Goal: Information Seeking & Learning: Learn about a topic

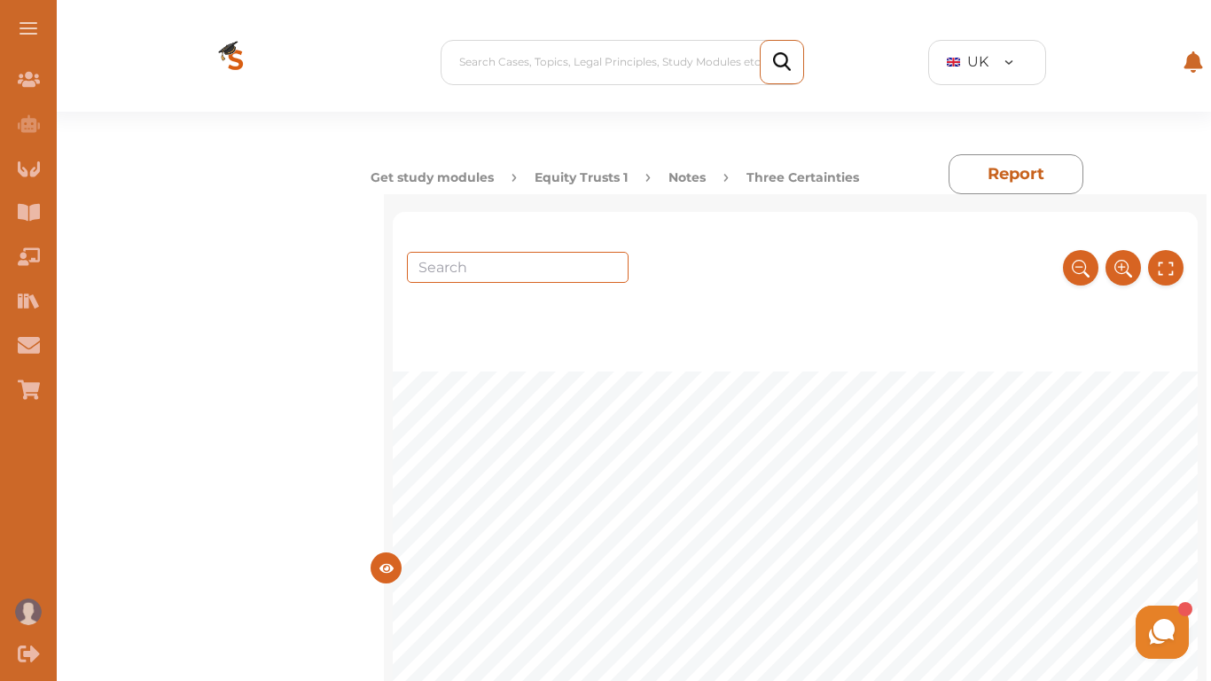
scroll to position [355, 0]
click at [1132, 254] on icon at bounding box center [1123, 268] width 20 height 29
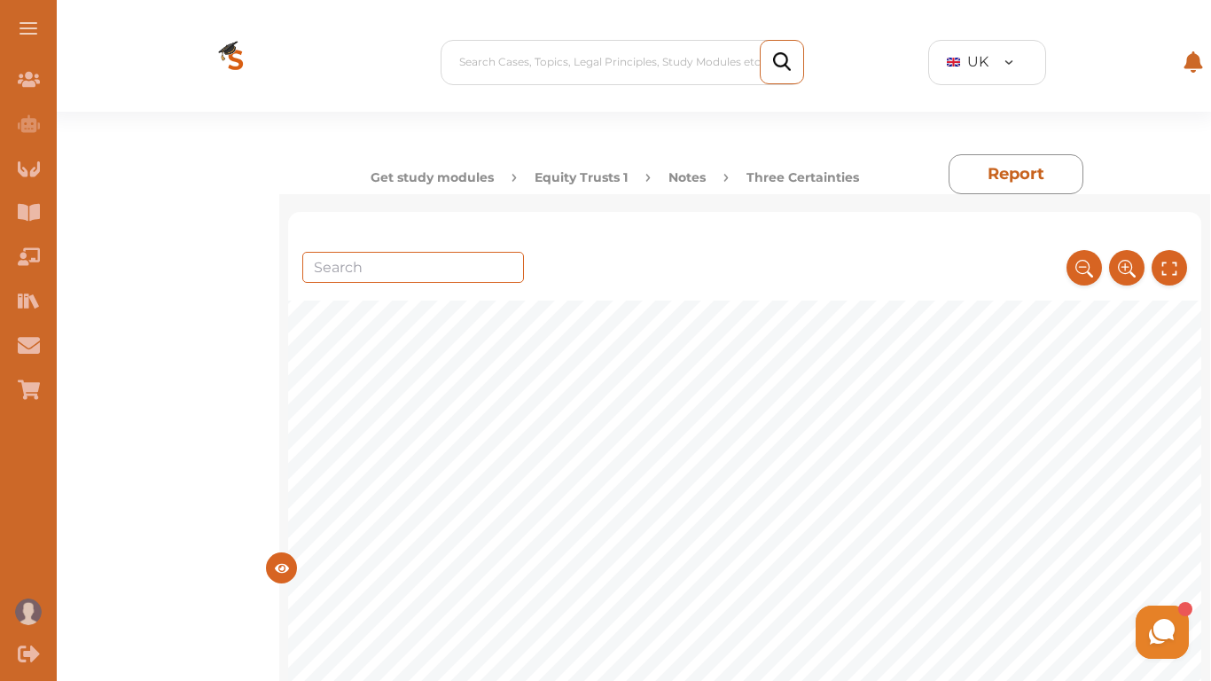
scroll to position [6524, 0]
click at [1086, 259] on icon at bounding box center [1082, 267] width 16 height 16
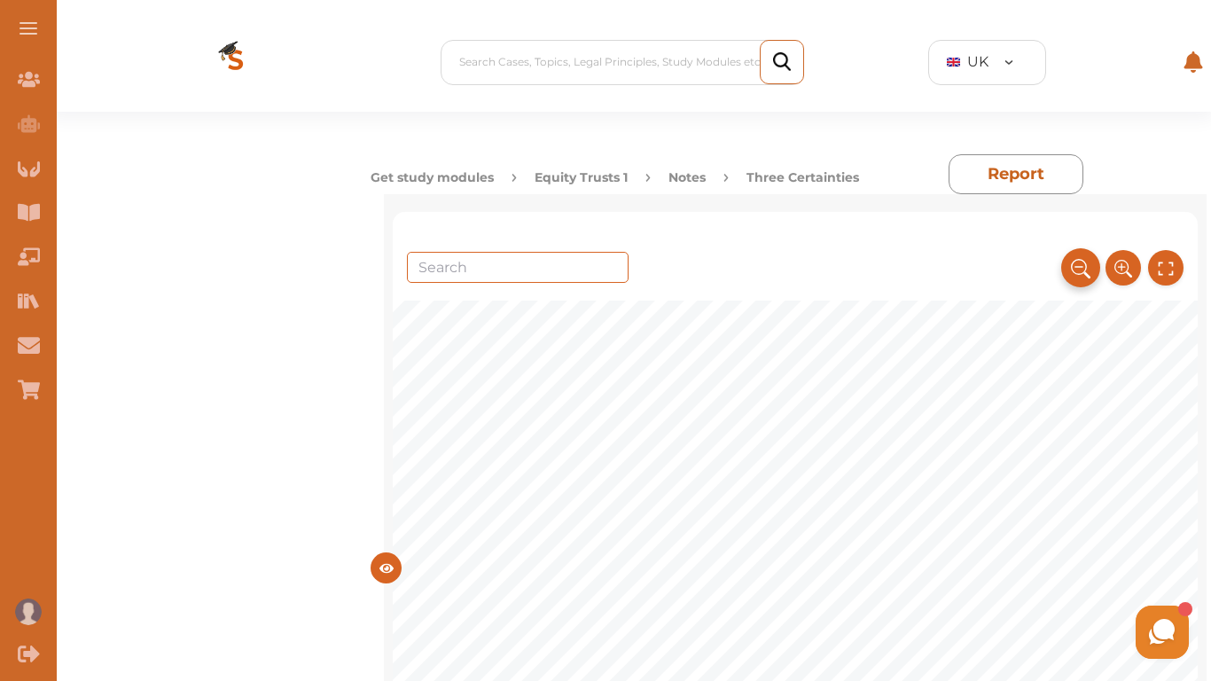
scroll to position [5824, 0]
click at [1164, 254] on icon at bounding box center [1166, 268] width 20 height 29
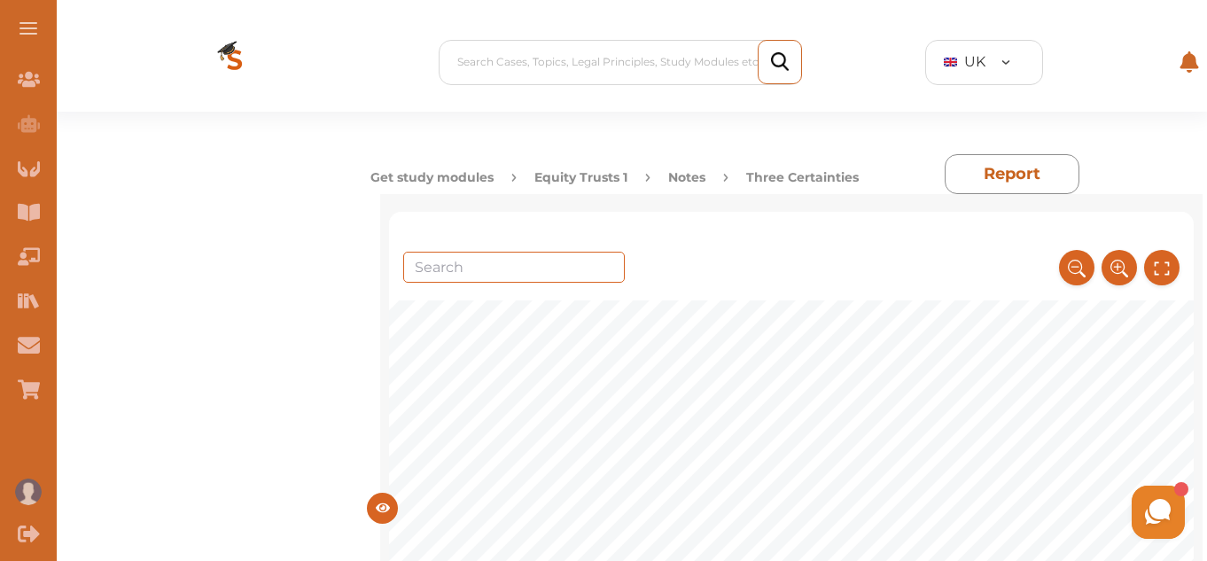
click at [1176, 269] on div at bounding box center [1119, 257] width 121 height 58
click at [1159, 272] on icon at bounding box center [1162, 268] width 20 height 29
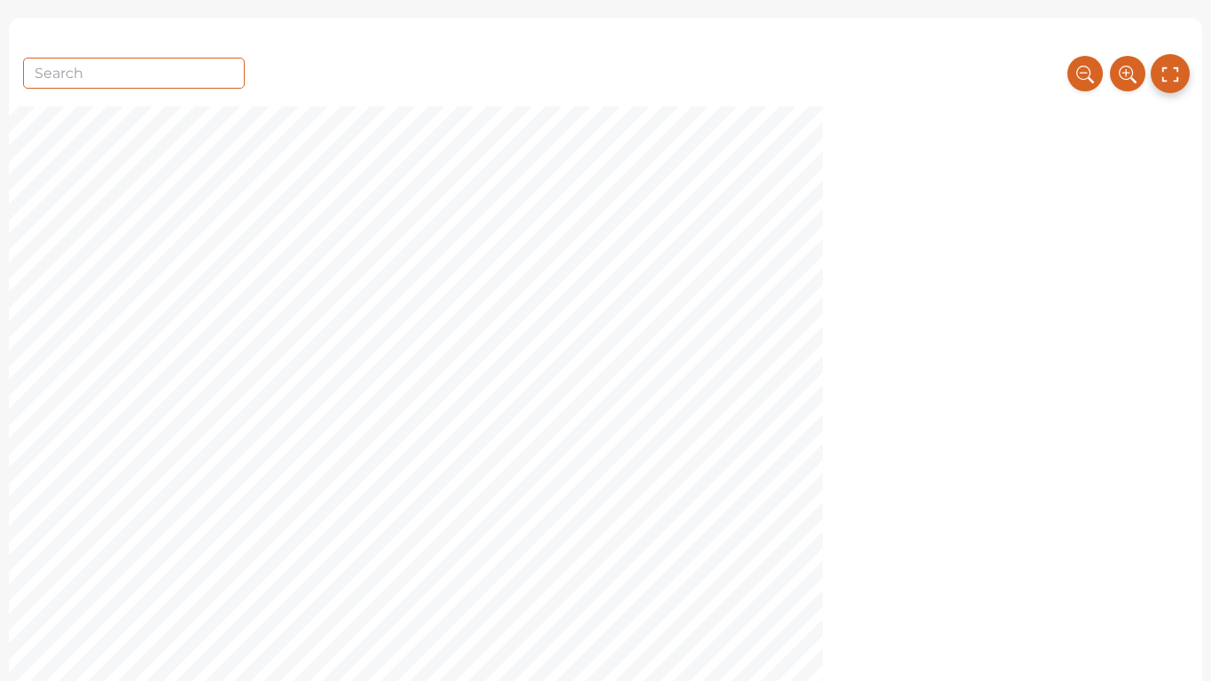
scroll to position [5859, 0]
click at [1118, 73] on icon at bounding box center [1128, 73] width 20 height 29
click at [1119, 82] on icon at bounding box center [1128, 73] width 20 height 29
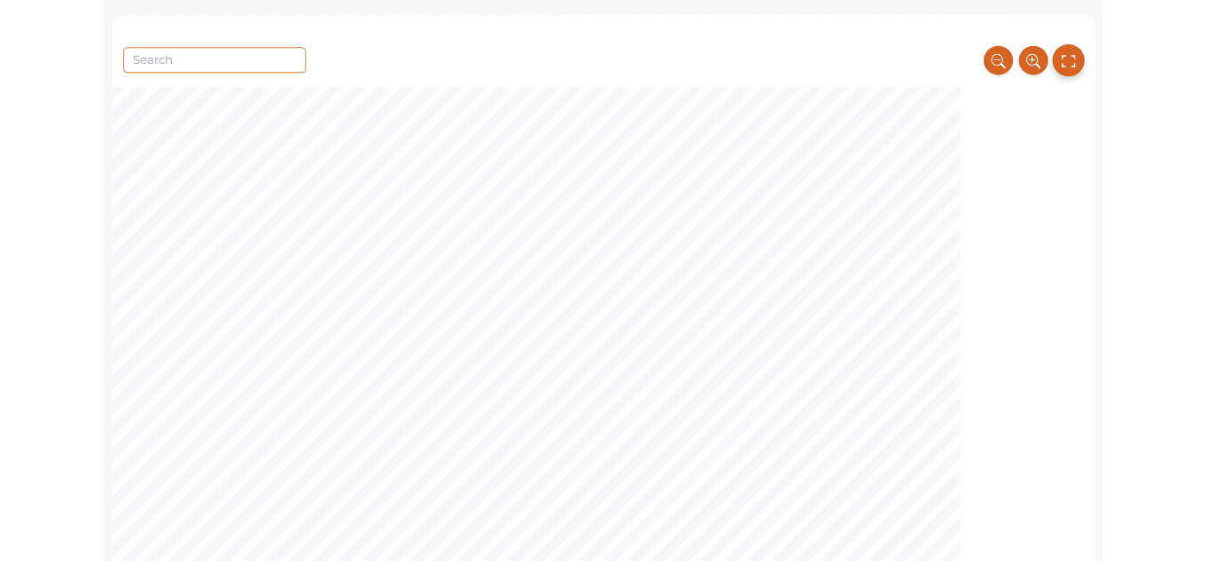
scroll to position [19538, 0]
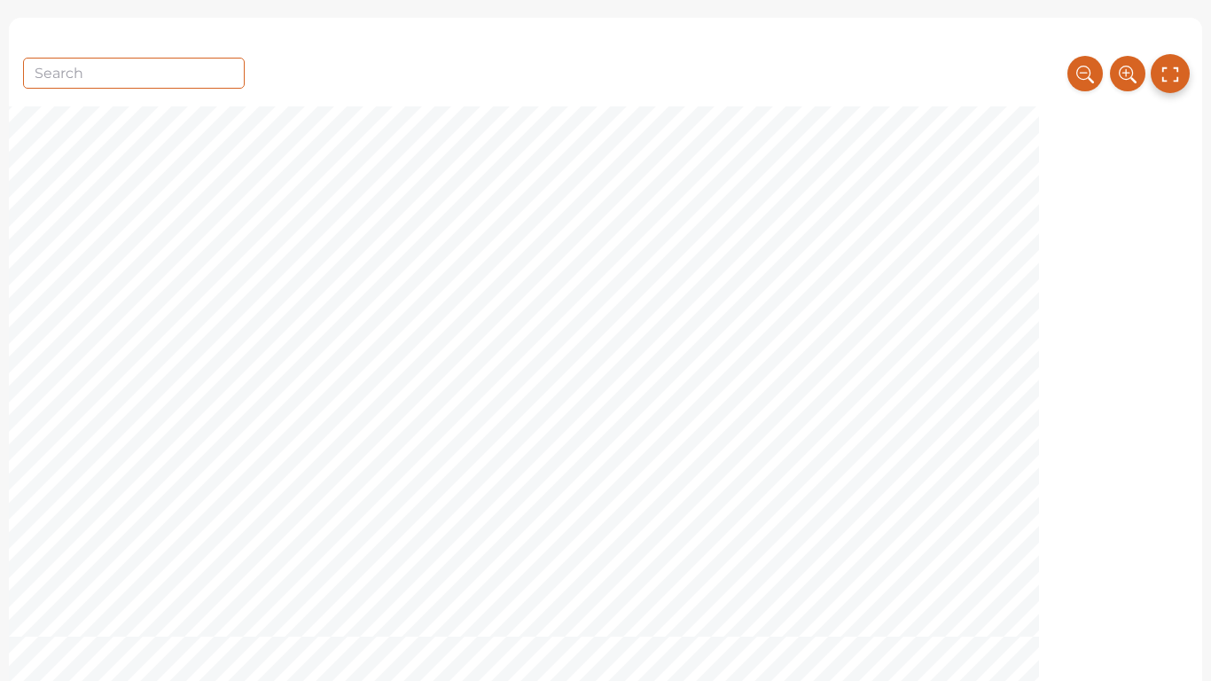
click at [1163, 78] on icon at bounding box center [1170, 73] width 20 height 29
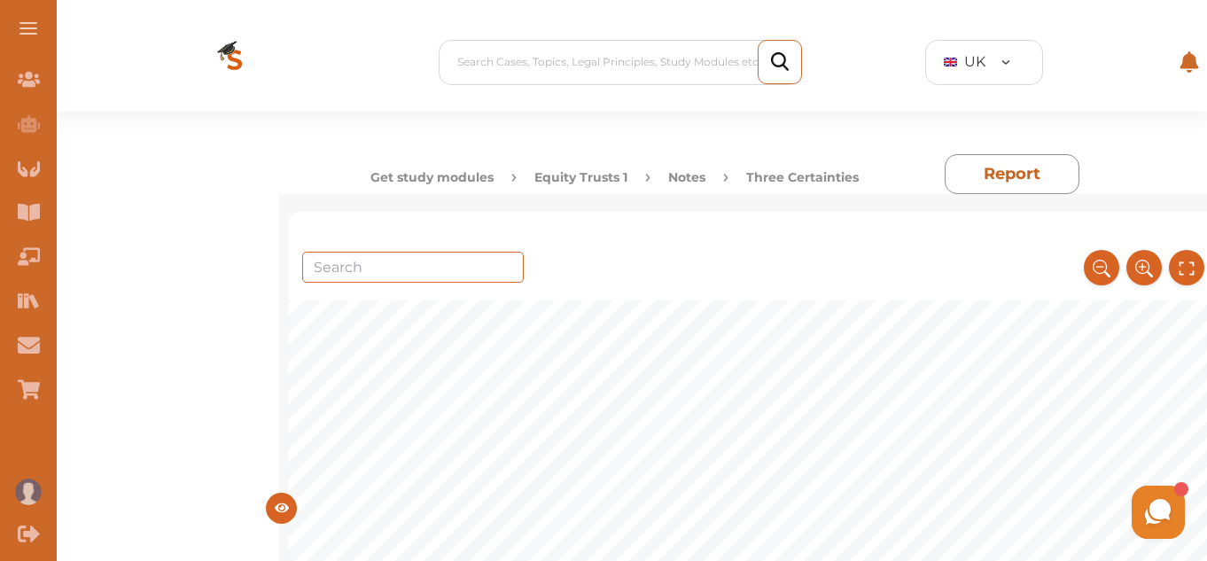
click at [618, 175] on button "Equity Trusts 1" at bounding box center [581, 177] width 93 height 19
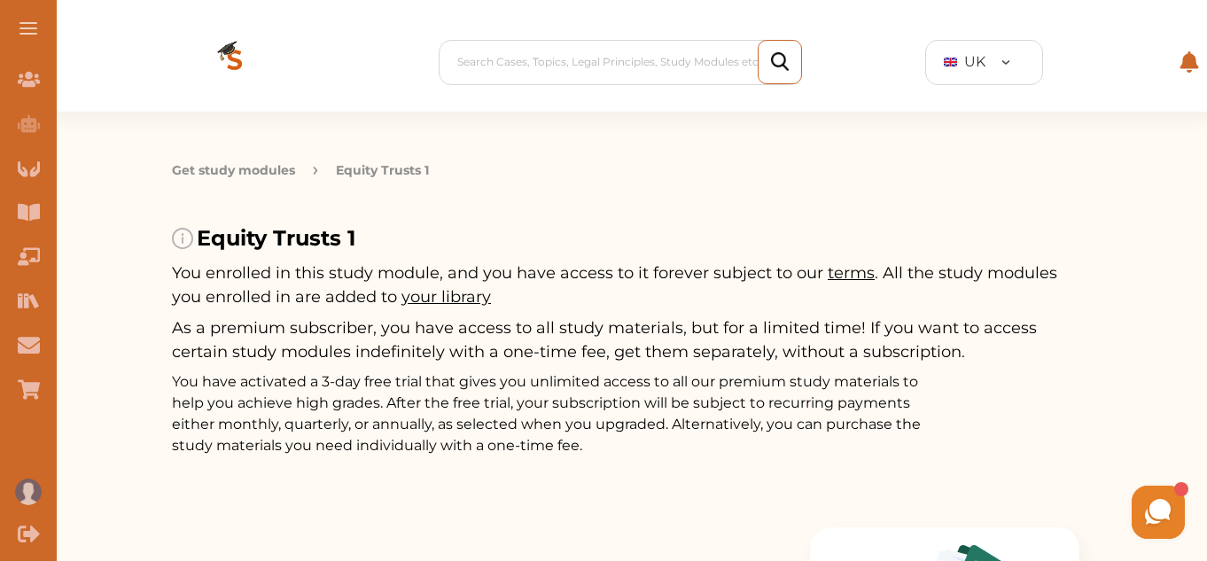
click at [24, 20] on button at bounding box center [28, 28] width 57 height 57
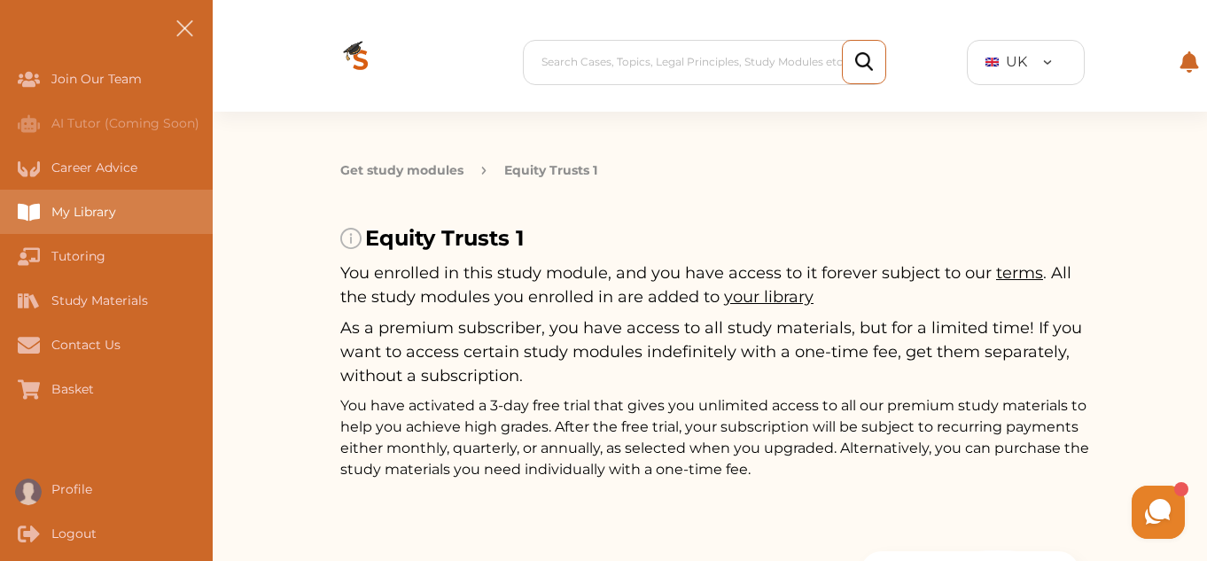
click at [0, 212] on div "My Library" at bounding box center [0, 212] width 0 height 44
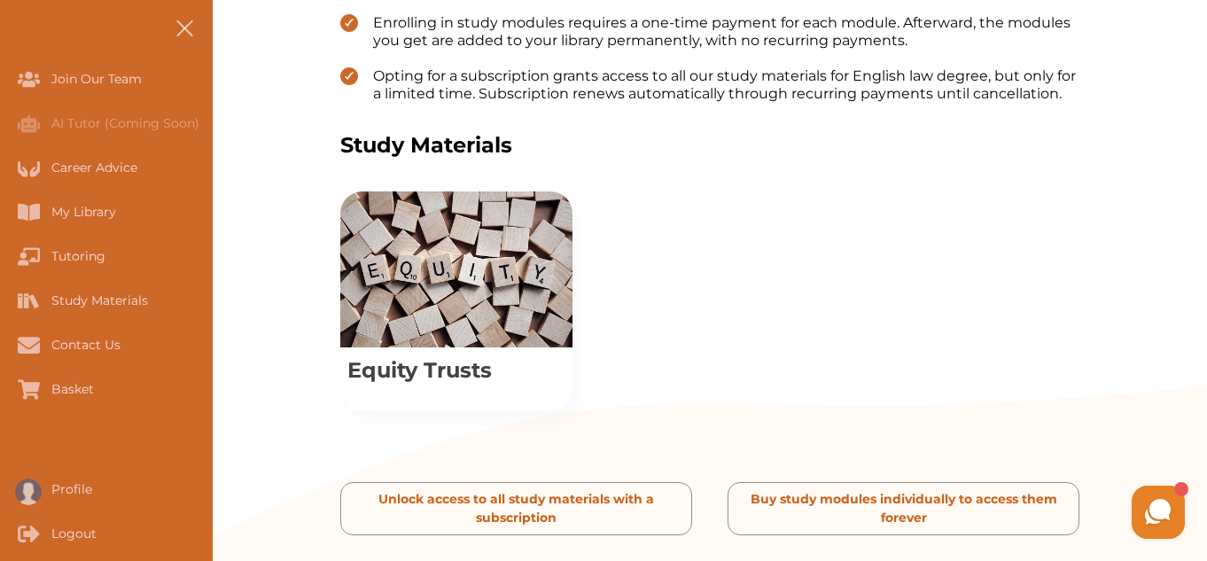
scroll to position [603, 0]
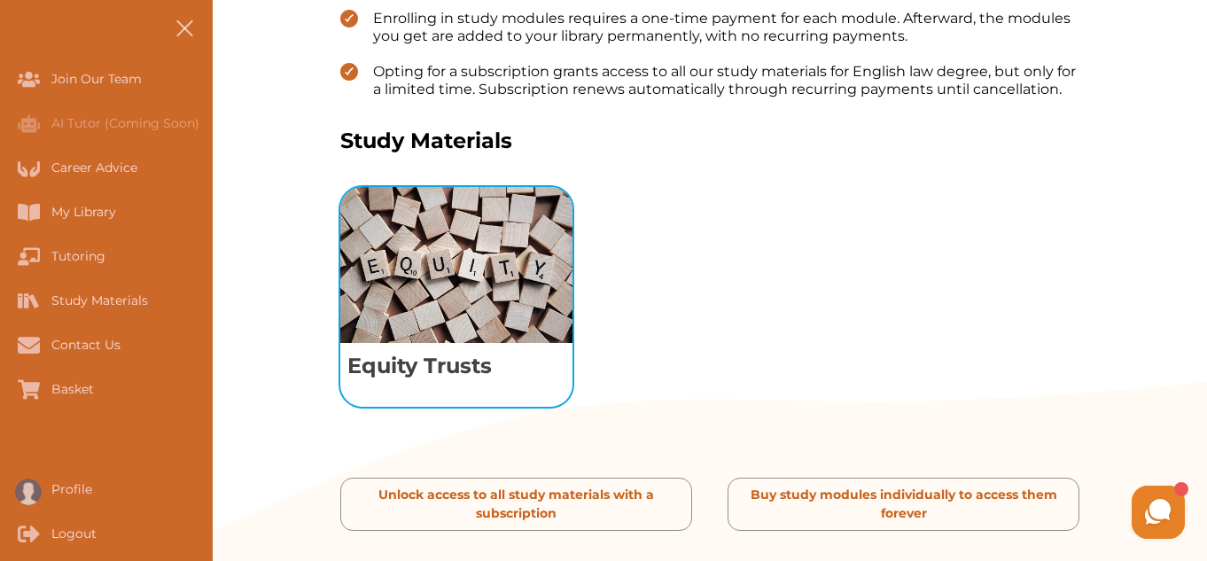
click at [416, 262] on img "View study module: Equity Trusts" at bounding box center [456, 265] width 232 height 156
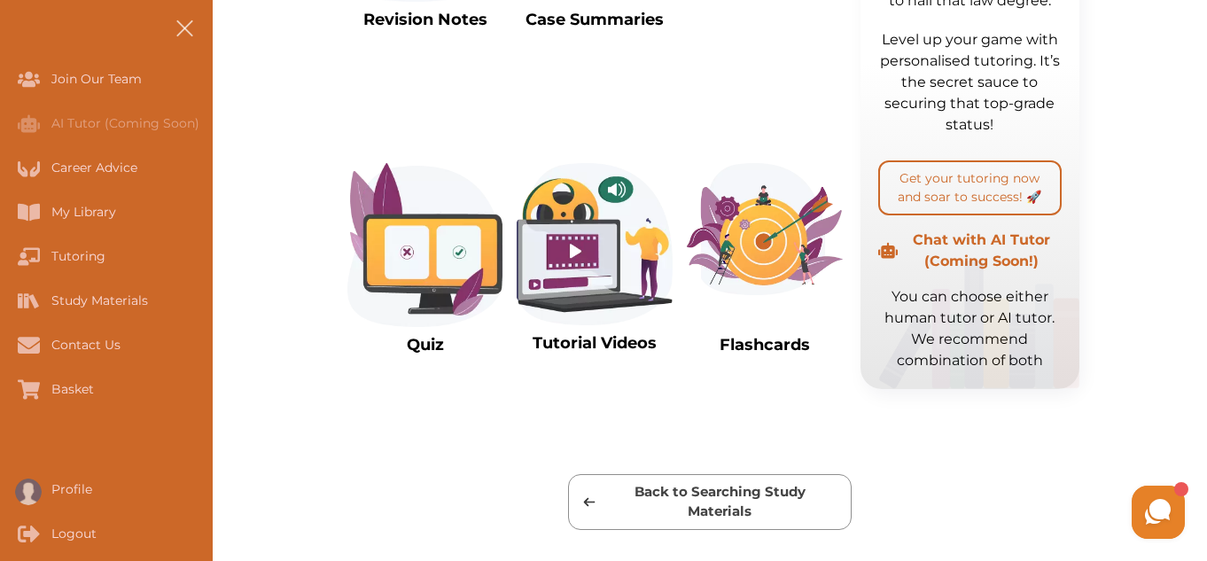
scroll to position [677, 0]
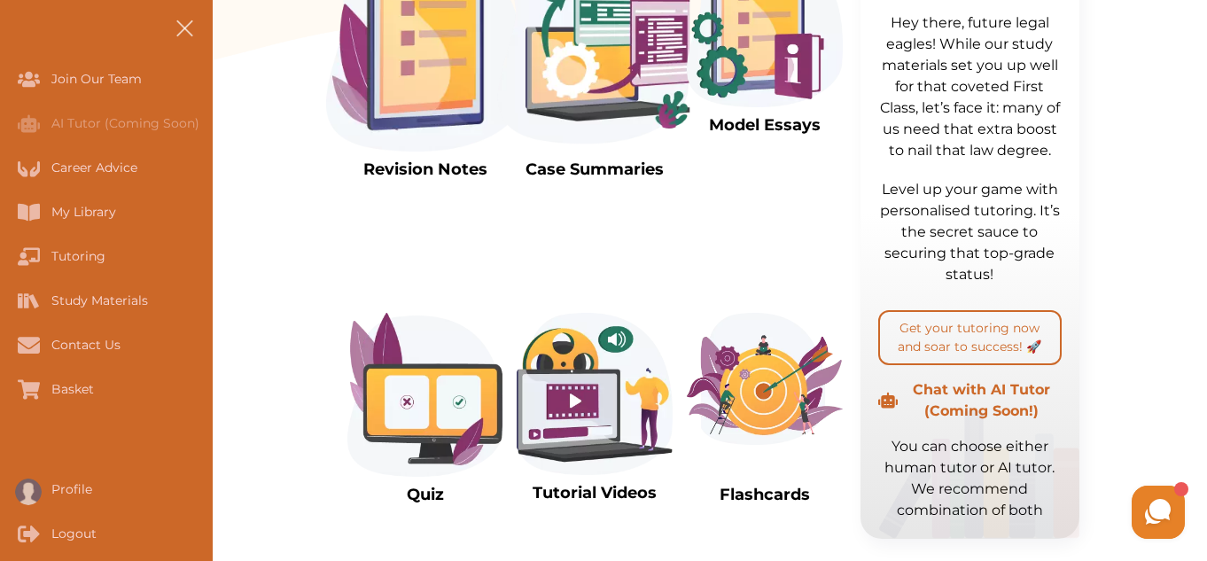
click at [776, 23] on img at bounding box center [765, 26] width 156 height 162
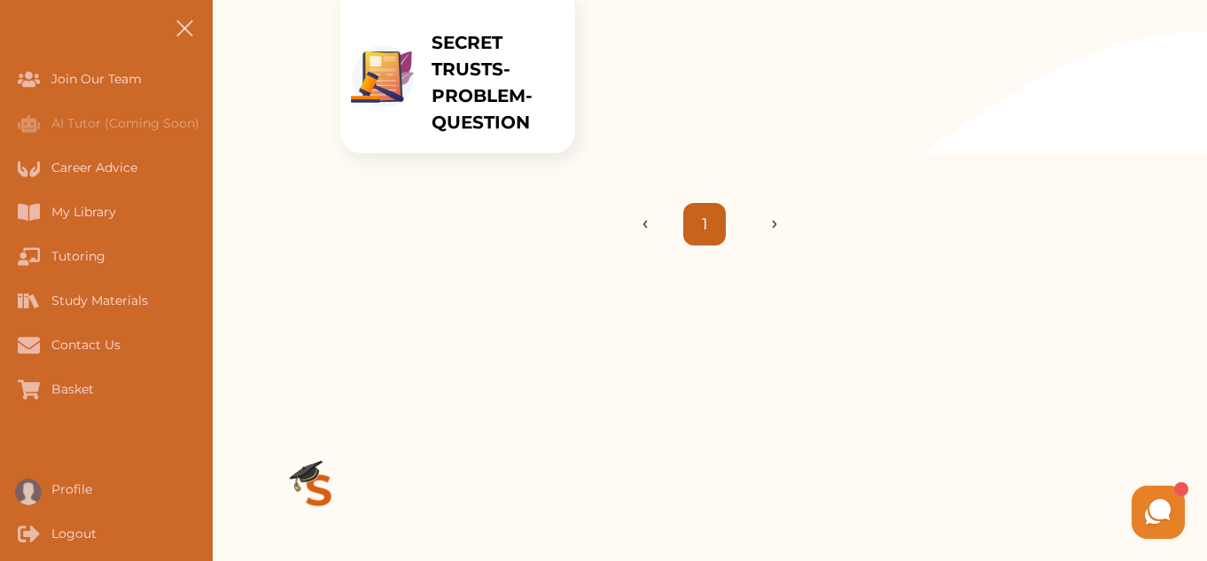
scroll to position [668, 0]
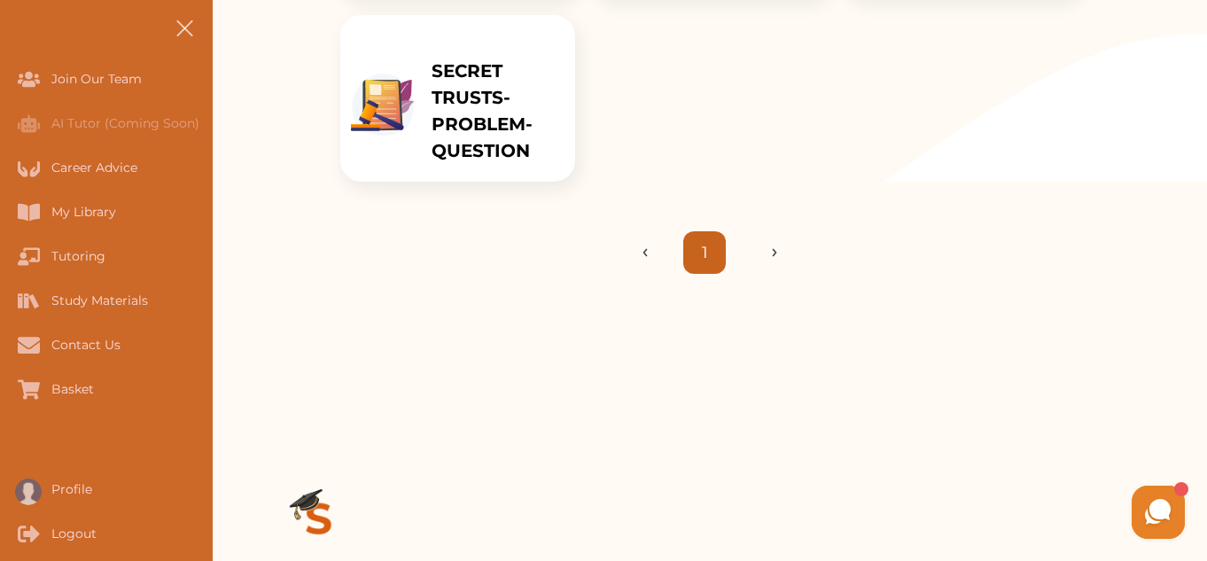
click at [504, 100] on p "SECRET TRUSTS-PROBLEM-QUESTION" at bounding box center [495, 111] width 126 height 106
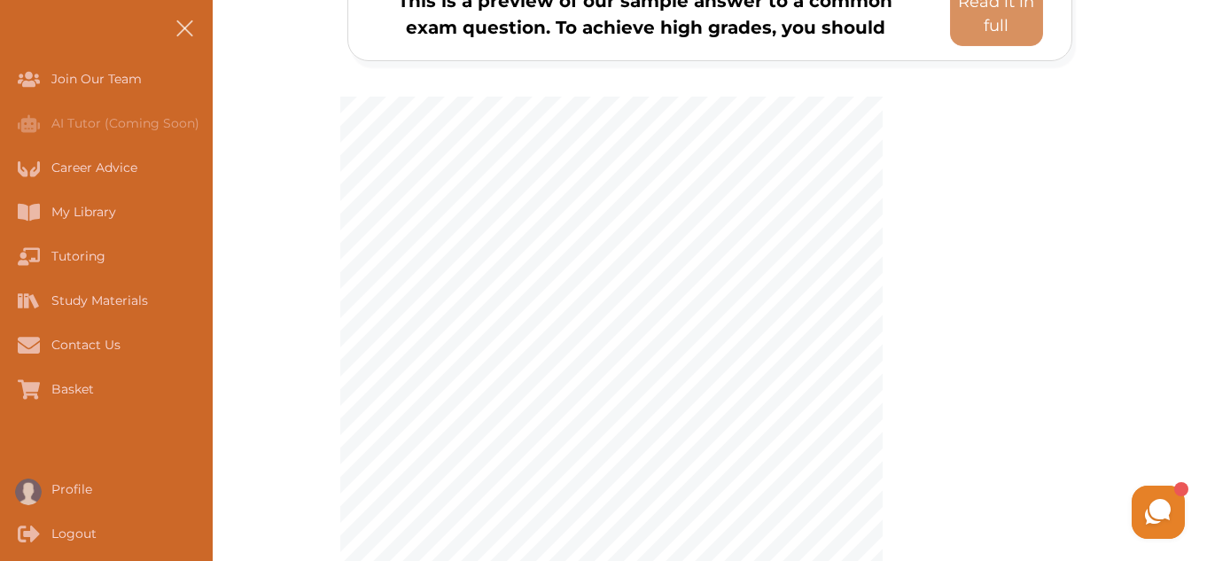
scroll to position [352, 0]
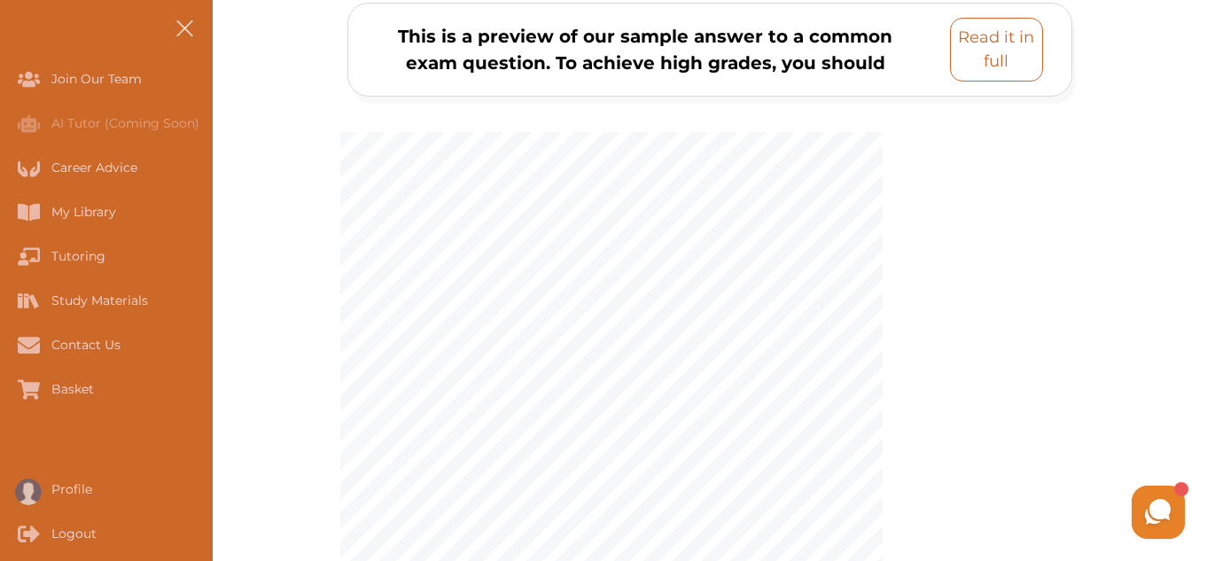
click at [976, 31] on p "Read it in full" at bounding box center [996, 50] width 77 height 48
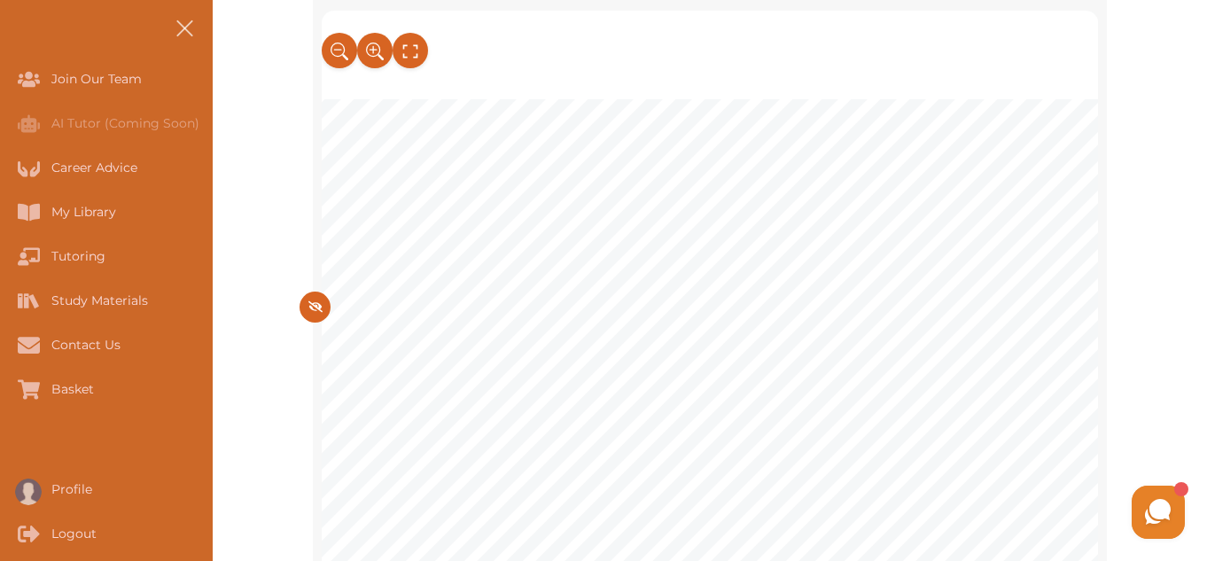
scroll to position [1666, 0]
click at [410, 51] on icon at bounding box center [411, 51] width 20 height 29
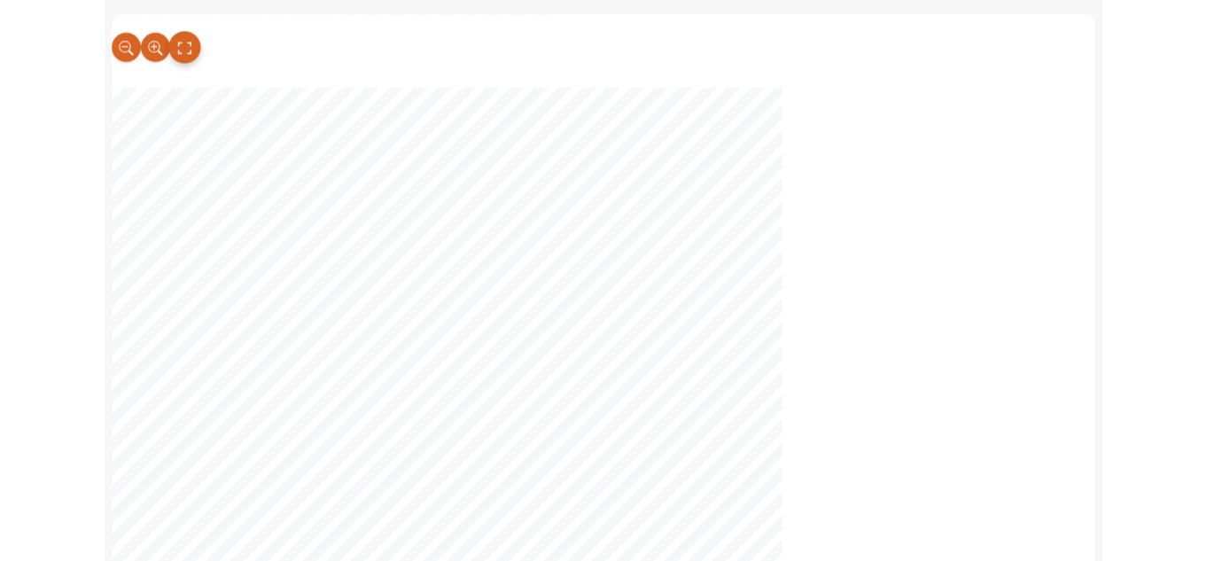
scroll to position [1601, 0]
